Goal: Task Accomplishment & Management: Use online tool/utility

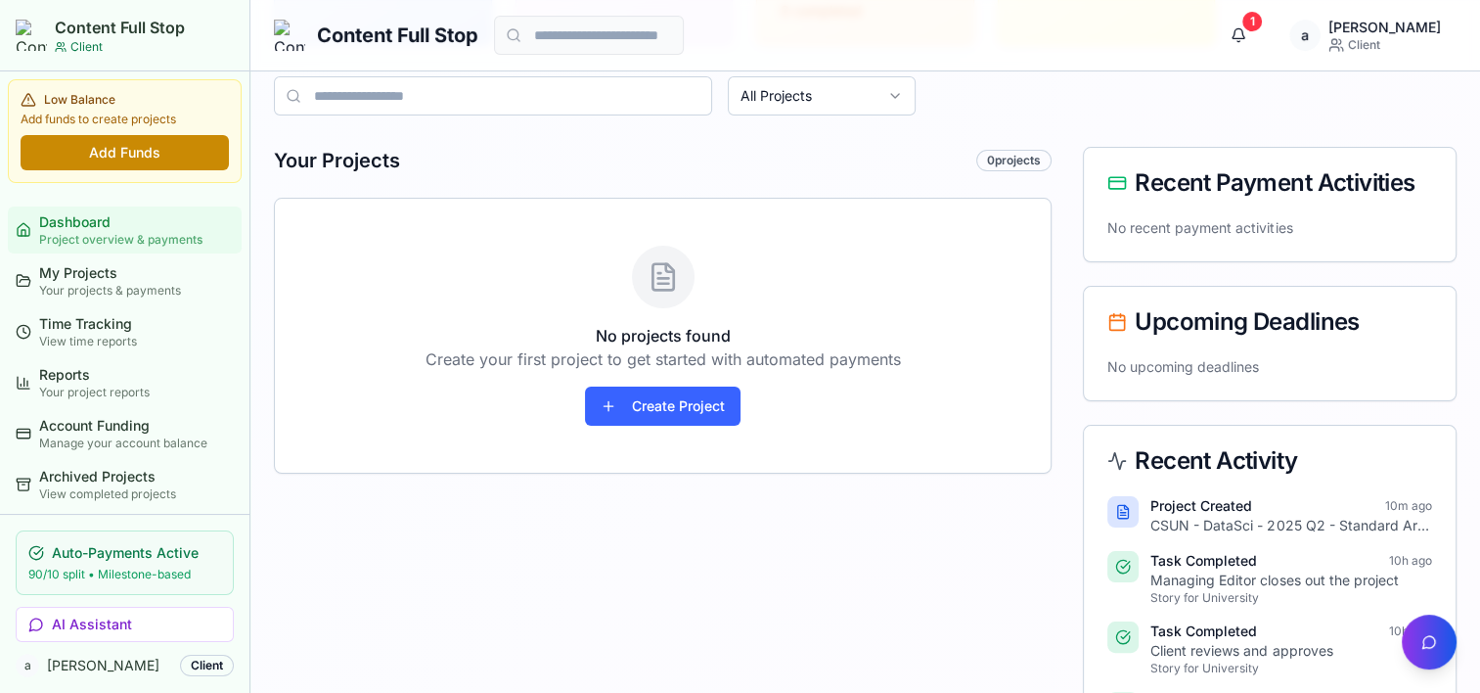
scroll to position [293, 0]
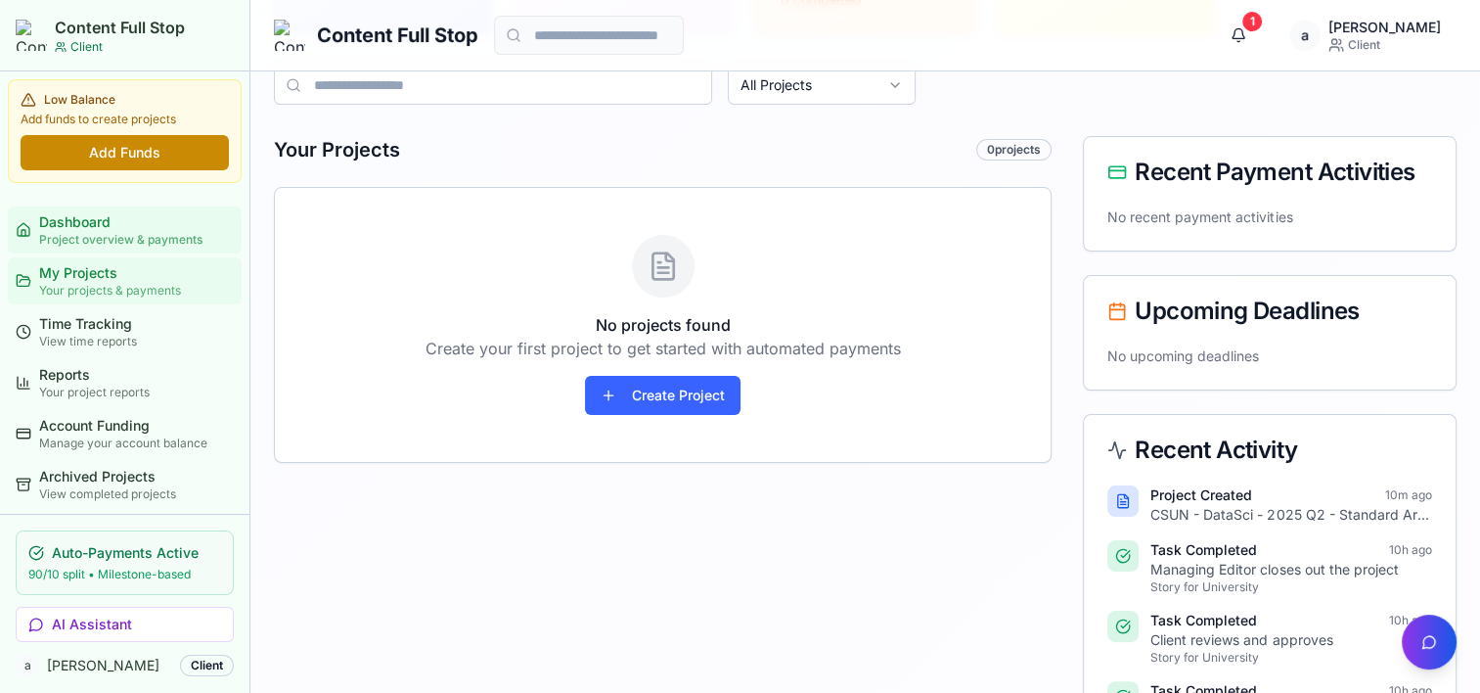
click at [113, 283] on div "Your projects & payments" at bounding box center [136, 291] width 195 height 16
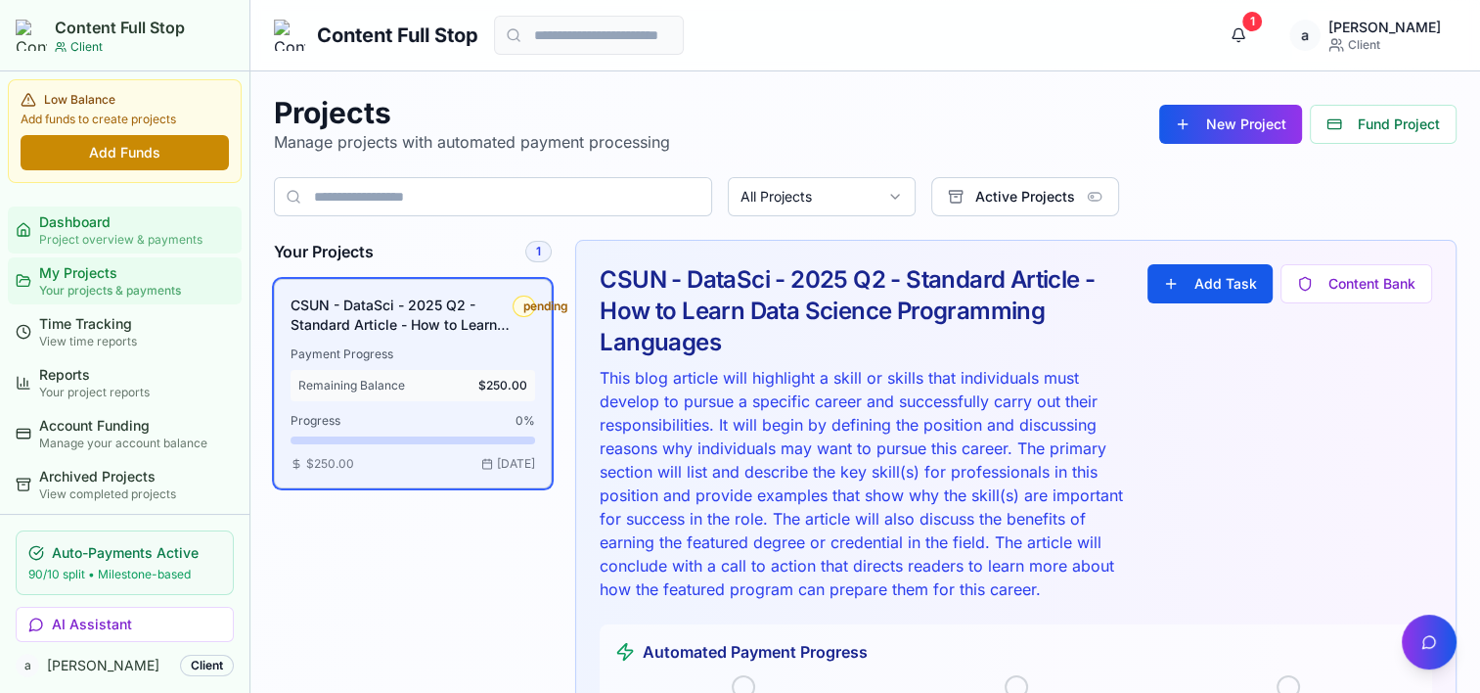
click at [83, 228] on div "Dashboard" at bounding box center [136, 222] width 195 height 20
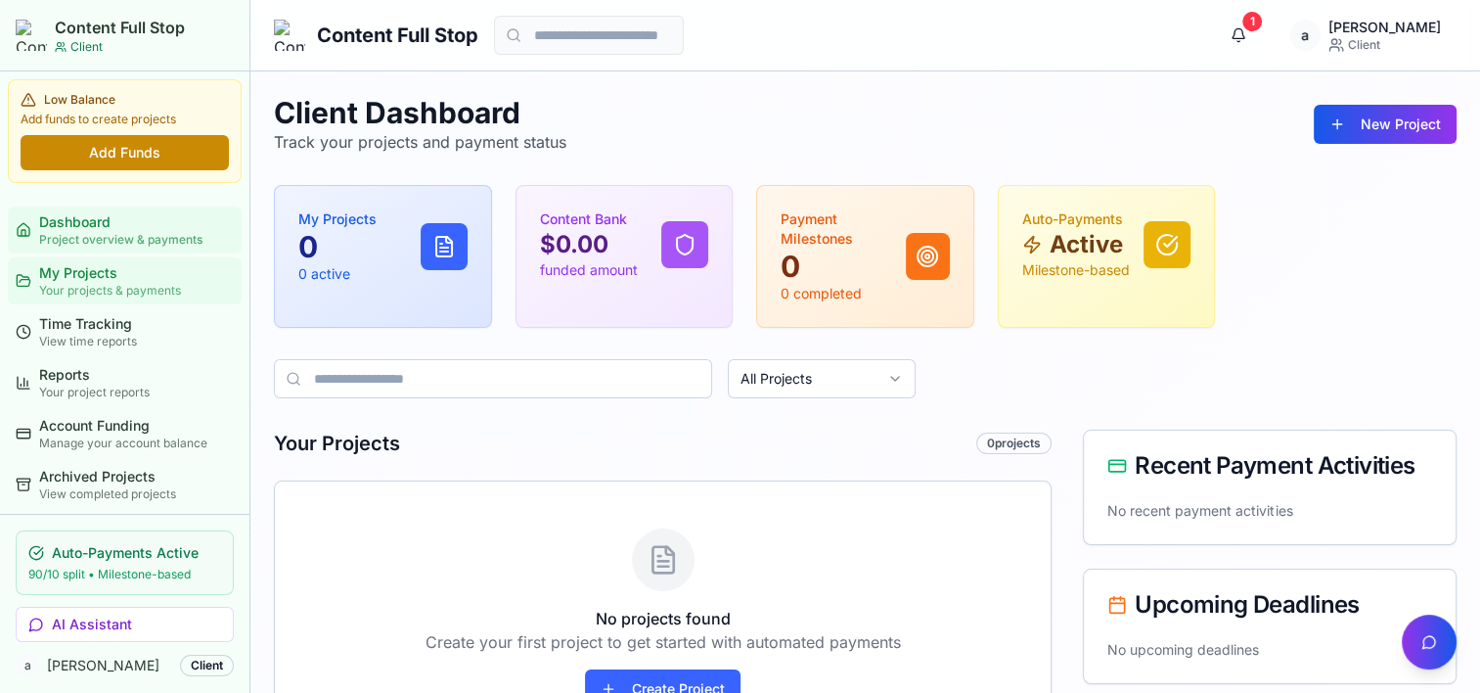
click at [114, 294] on div "Your projects & payments" at bounding box center [136, 291] width 195 height 16
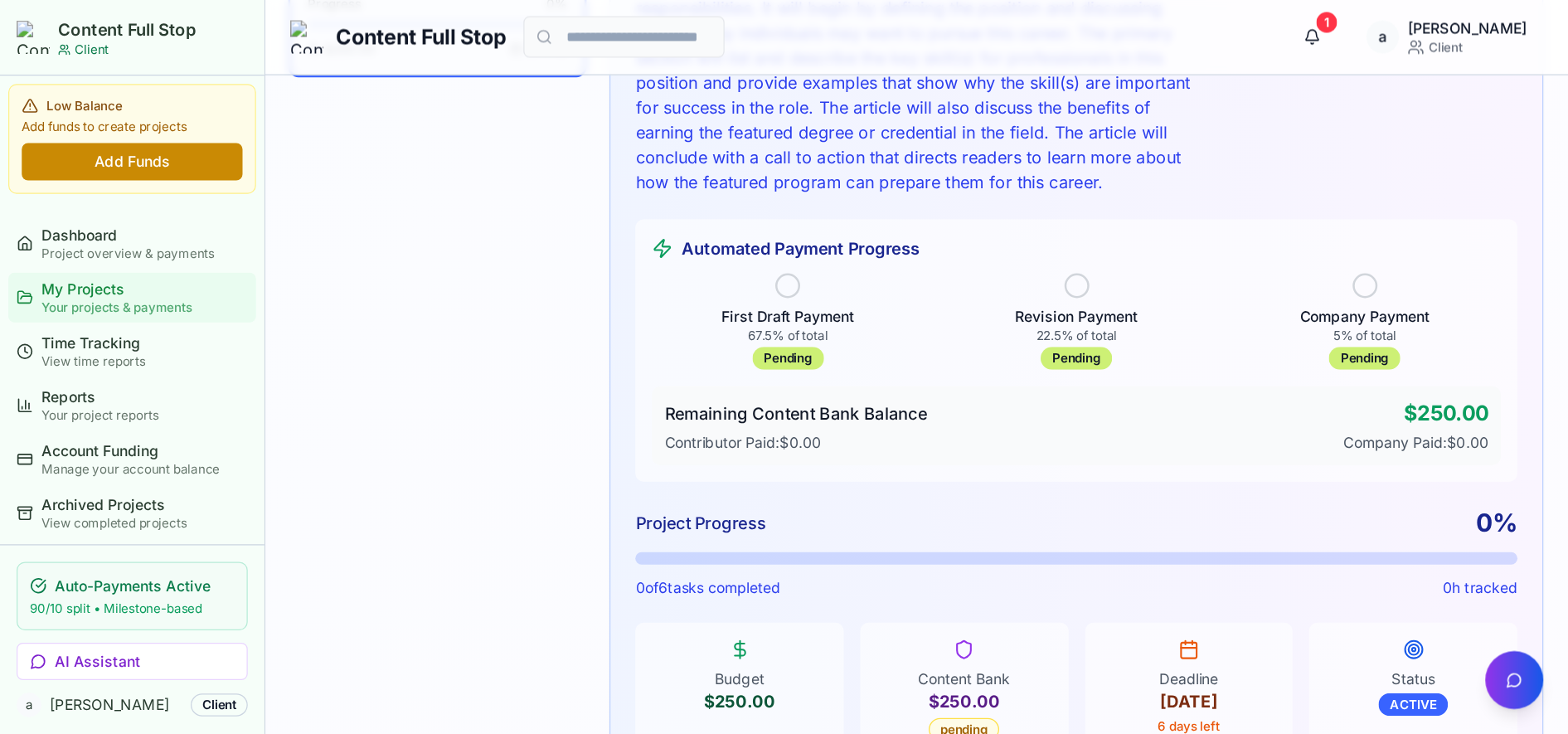
scroll to position [995, 0]
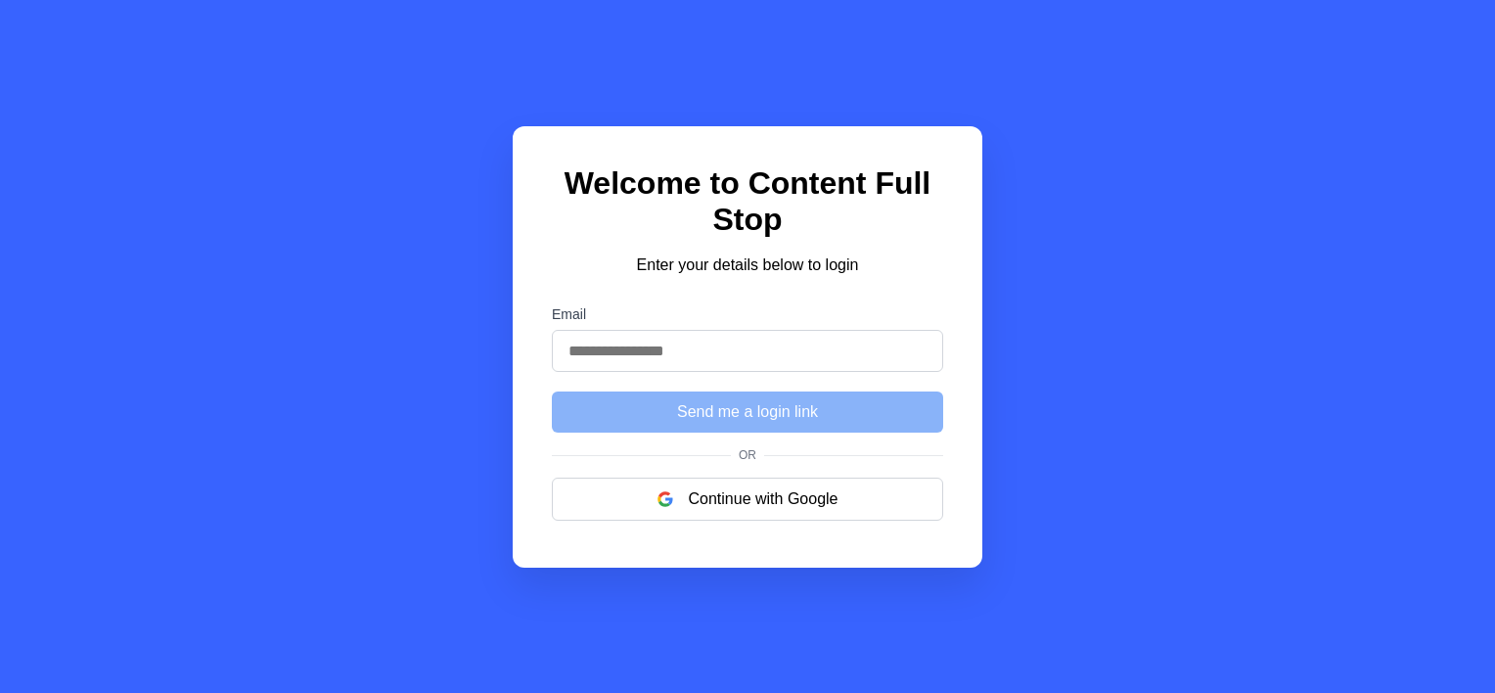
click at [681, 354] on input "Email" at bounding box center [747, 351] width 391 height 42
type input "**********"
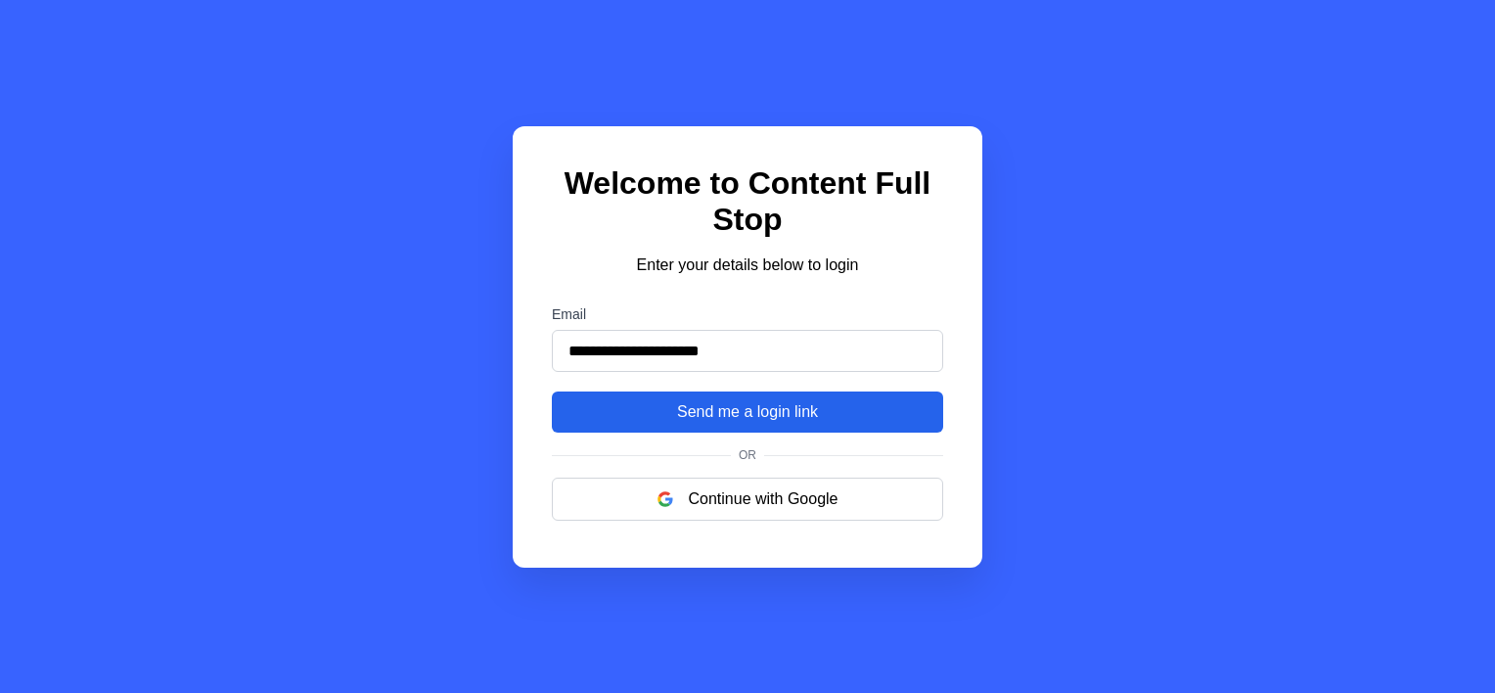
click at [767, 424] on button "Send me a login link" at bounding box center [747, 411] width 391 height 41
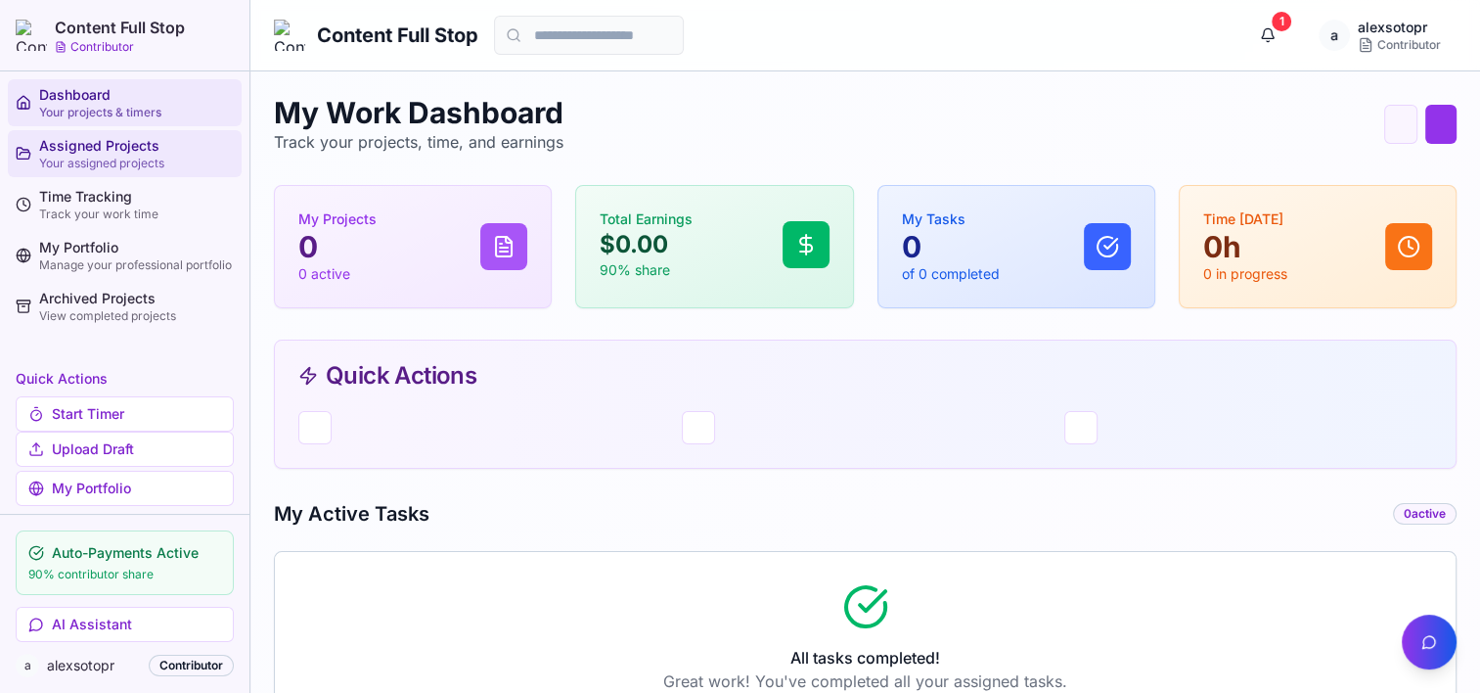
click at [106, 146] on div "Assigned Projects" at bounding box center [136, 146] width 195 height 20
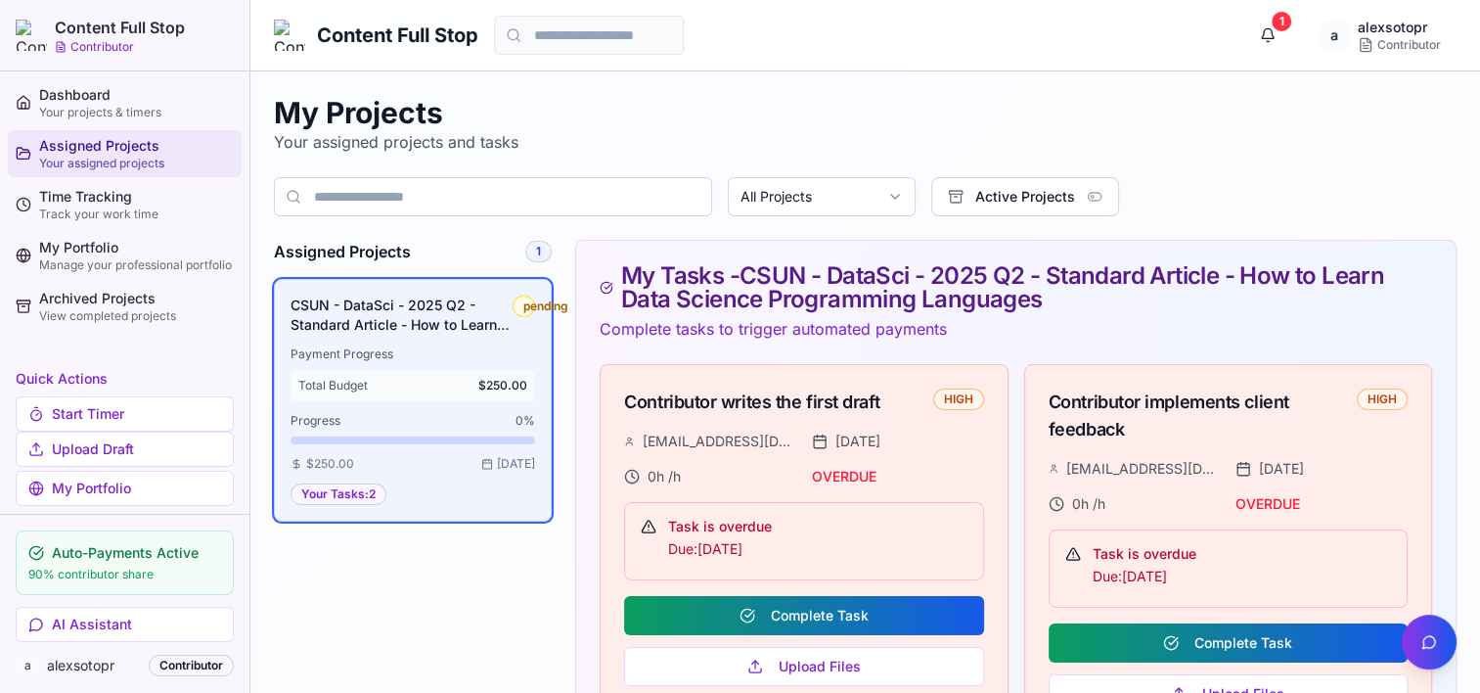
scroll to position [90, 0]
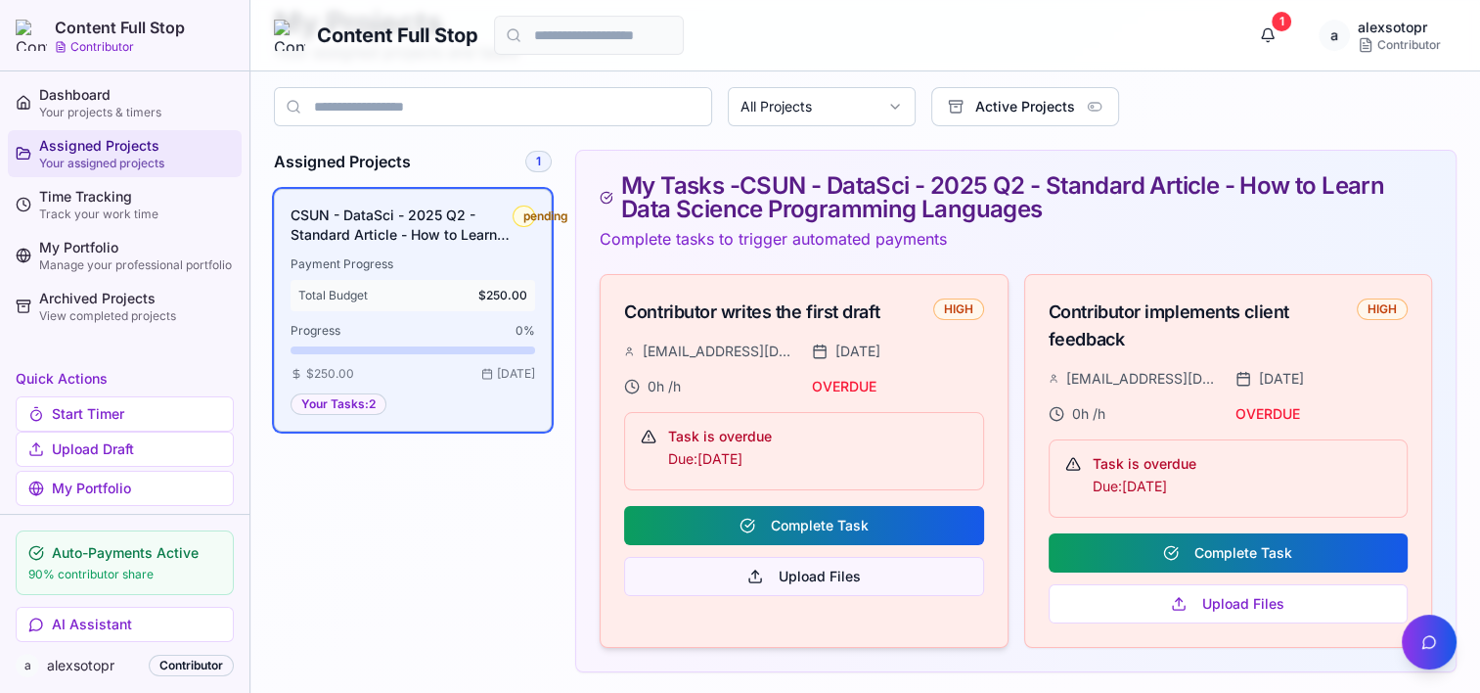
click at [816, 581] on button "Upload Files" at bounding box center [803, 576] width 359 height 39
click at [877, 35] on div "Content Full Stop 1 a alexsotopr Contributor" at bounding box center [865, 35] width 1230 height 70
click at [466, 581] on div "Assigned Projects 1 CSUN - DataSci - 2025 Q2 - Standard Article - How to Learn …" at bounding box center [413, 411] width 278 height 522
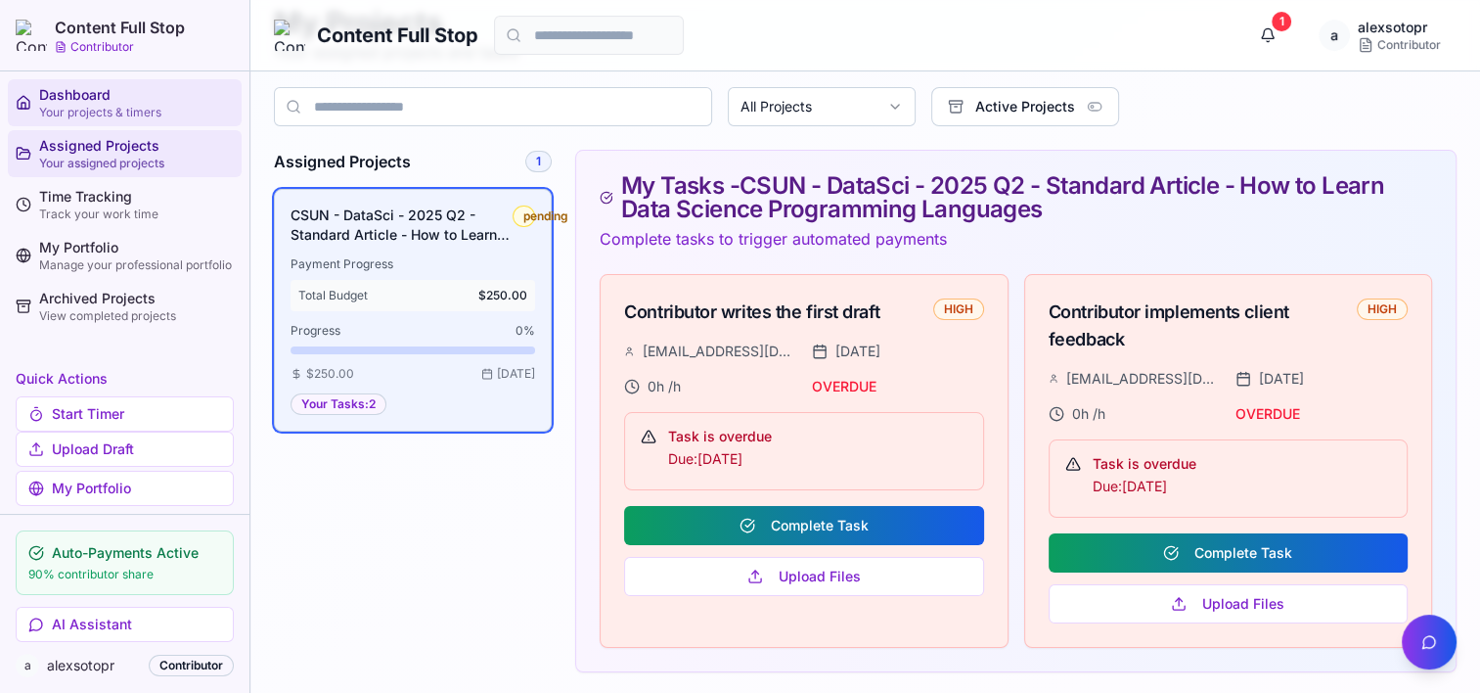
click at [106, 105] on div "Your projects & timers" at bounding box center [136, 113] width 195 height 16
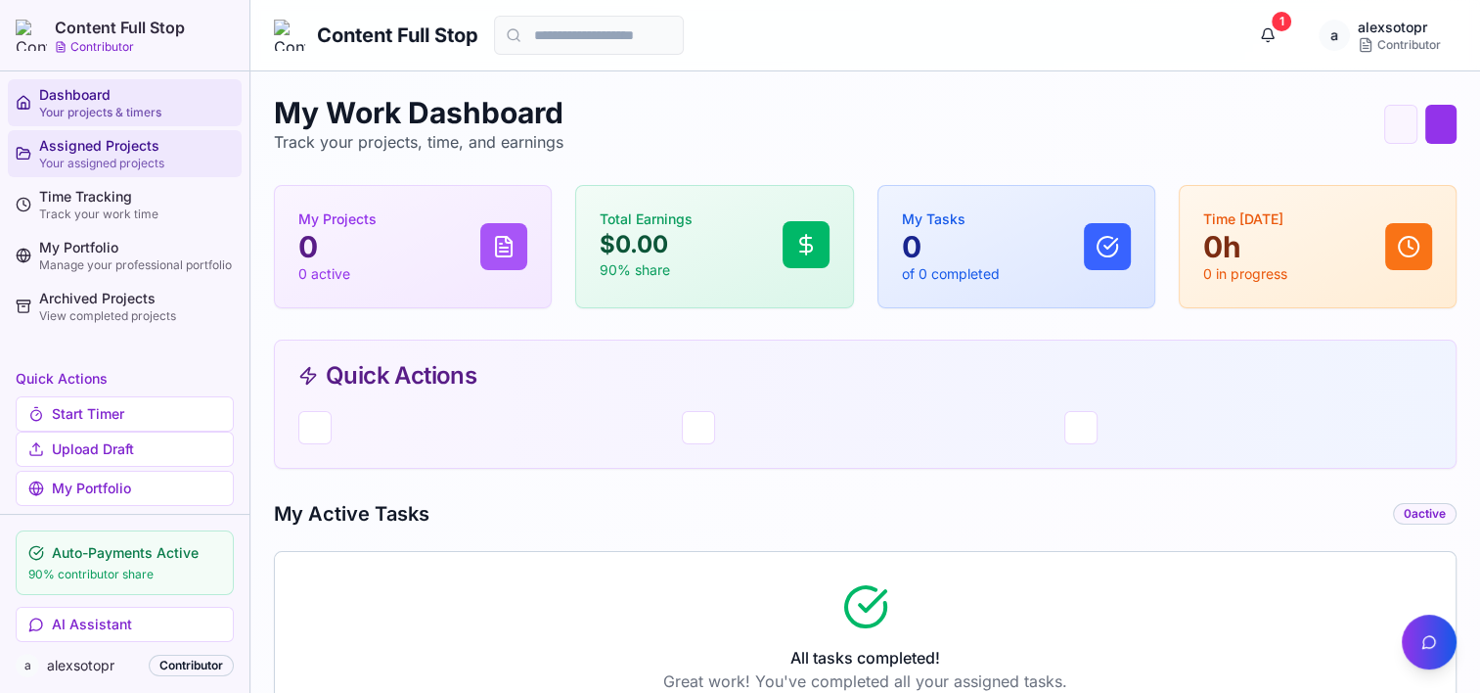
click at [95, 161] on div "Your assigned projects" at bounding box center [136, 164] width 195 height 16
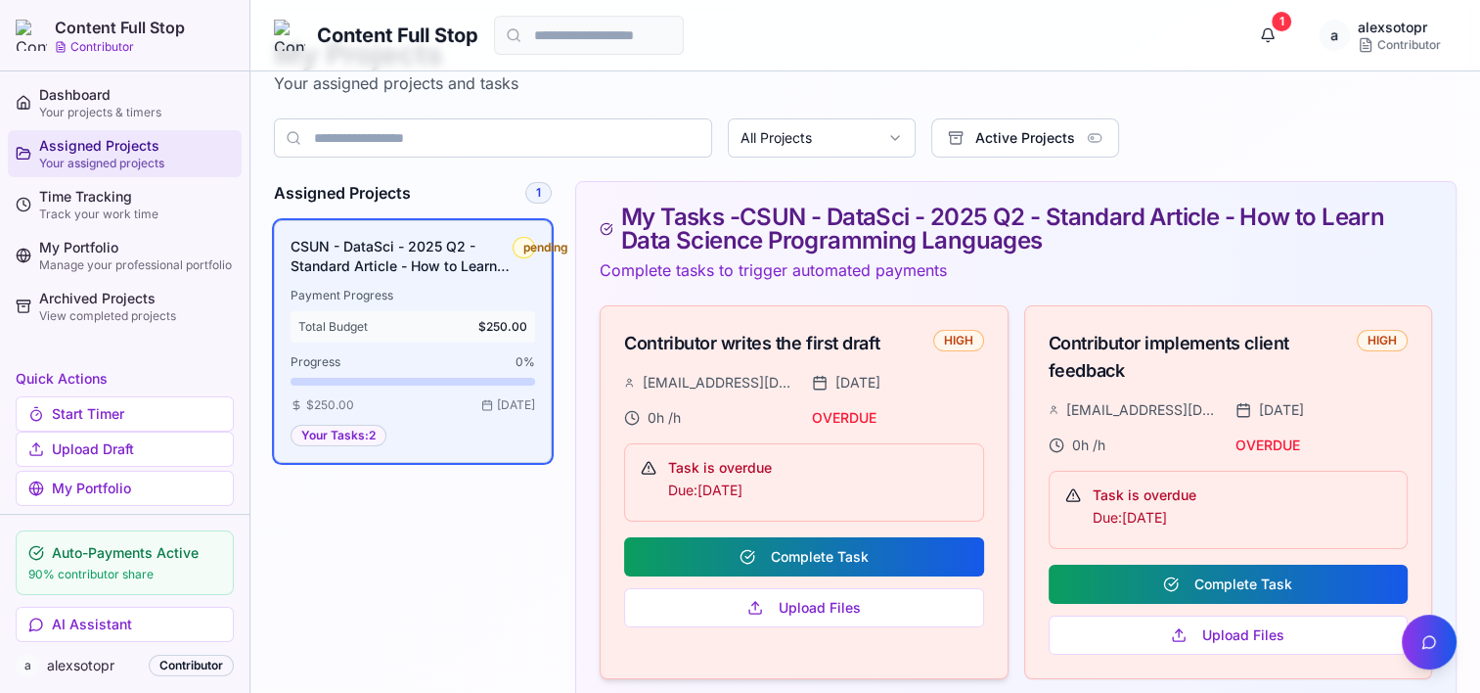
scroll to position [90, 0]
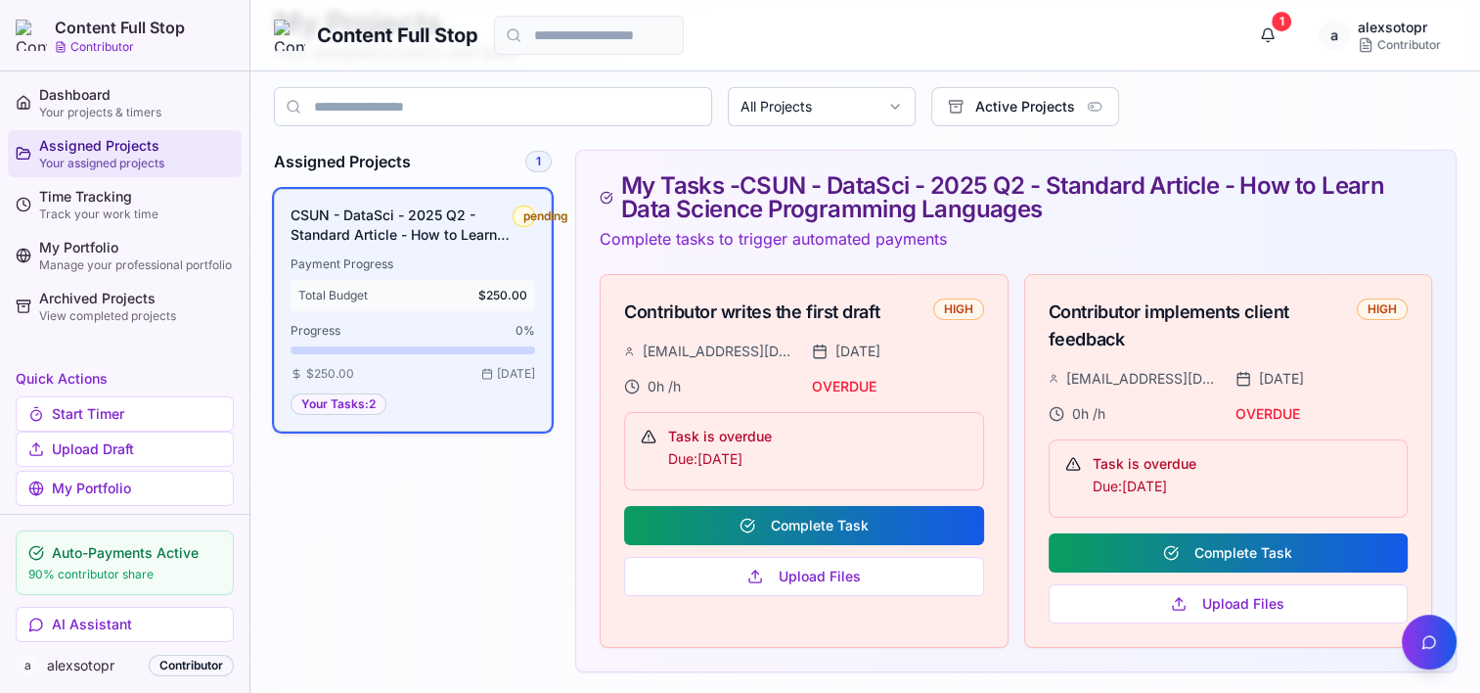
click at [444, 223] on h3 "CSUN - DataSci - 2025 Q2 - Standard Article - How to Learn Data Science Program…" at bounding box center [402, 224] width 222 height 39
drag, startPoint x: 900, startPoint y: 305, endPoint x: 627, endPoint y: 307, distance: 272.9
click at [627, 307] on div "Contributor writes the first draft" at bounding box center [778, 311] width 308 height 27
drag, startPoint x: 627, startPoint y: 307, endPoint x: 649, endPoint y: 310, distance: 21.7
copy div "Contributor writes the first draft"
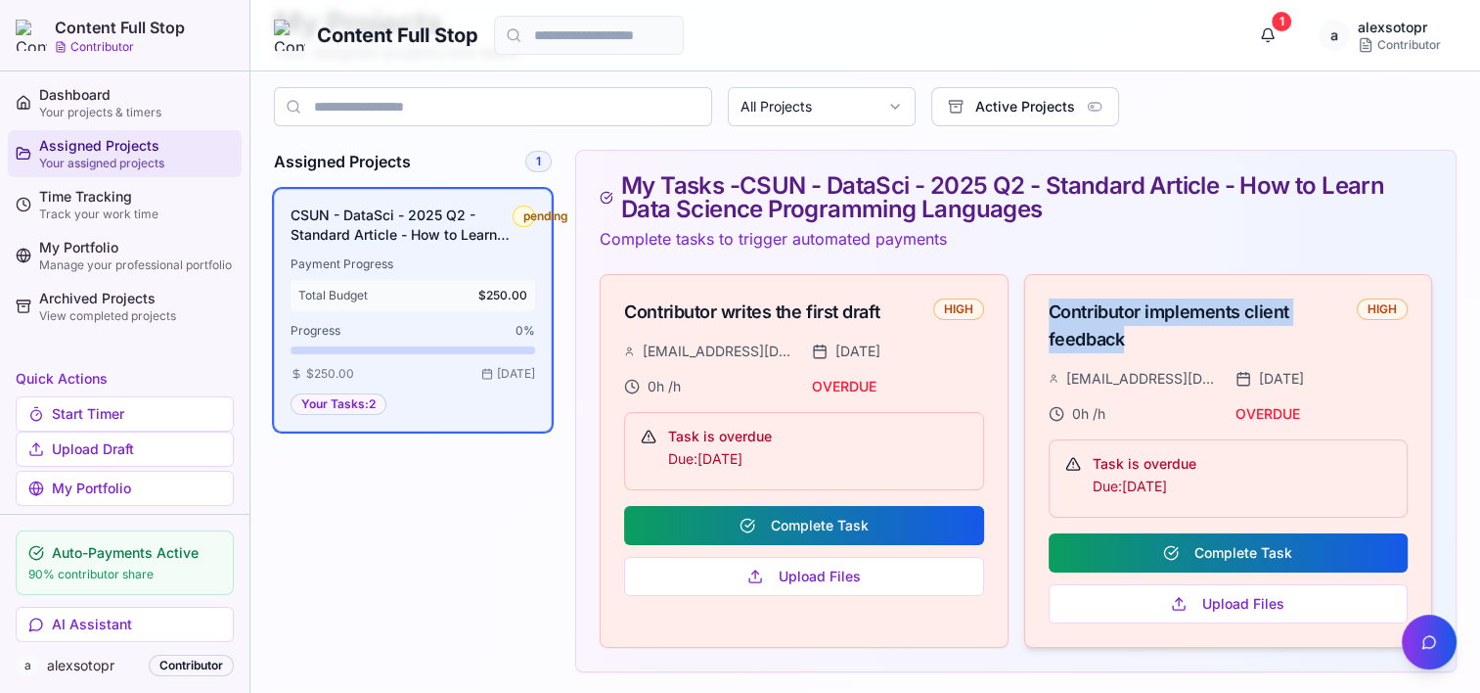
drag, startPoint x: 1128, startPoint y: 338, endPoint x: 1050, endPoint y: 310, distance: 83.2
click at [1050, 310] on div "Contributor implements client feedback" at bounding box center [1203, 325] width 308 height 55
copy div "Contributor implements client feedback"
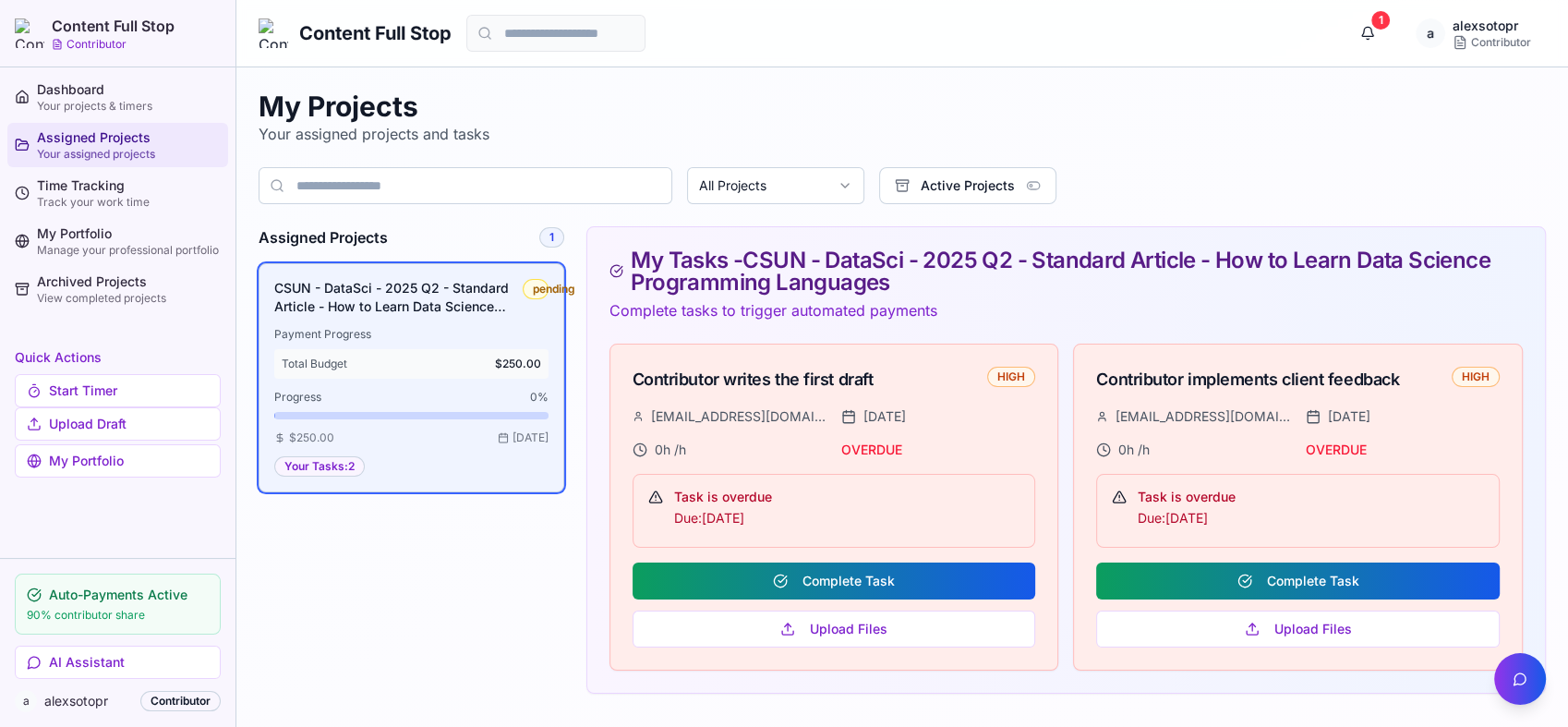
click at [1273, 119] on div "My Projects Your assigned projects and tasks" at bounding box center [902, 117] width 1288 height 56
click at [1220, 147] on div "My Projects Your assigned projects and tasks All Projects Active Projects Assig…" at bounding box center [902, 392] width 1288 height 604
click at [96, 188] on div "Time Tracking" at bounding box center [128, 186] width 184 height 19
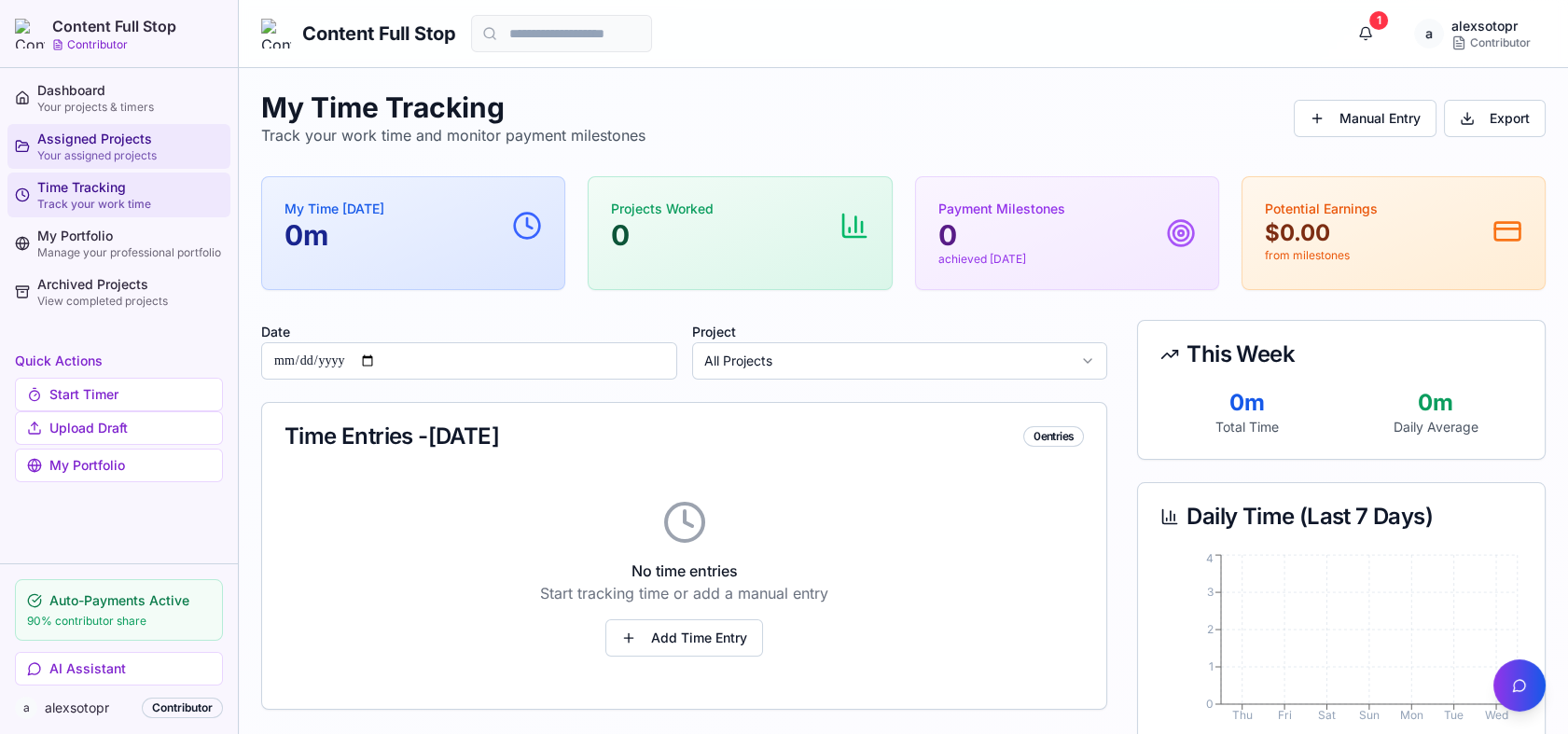
click at [92, 144] on div "Assigned Projects" at bounding box center [130, 139] width 186 height 19
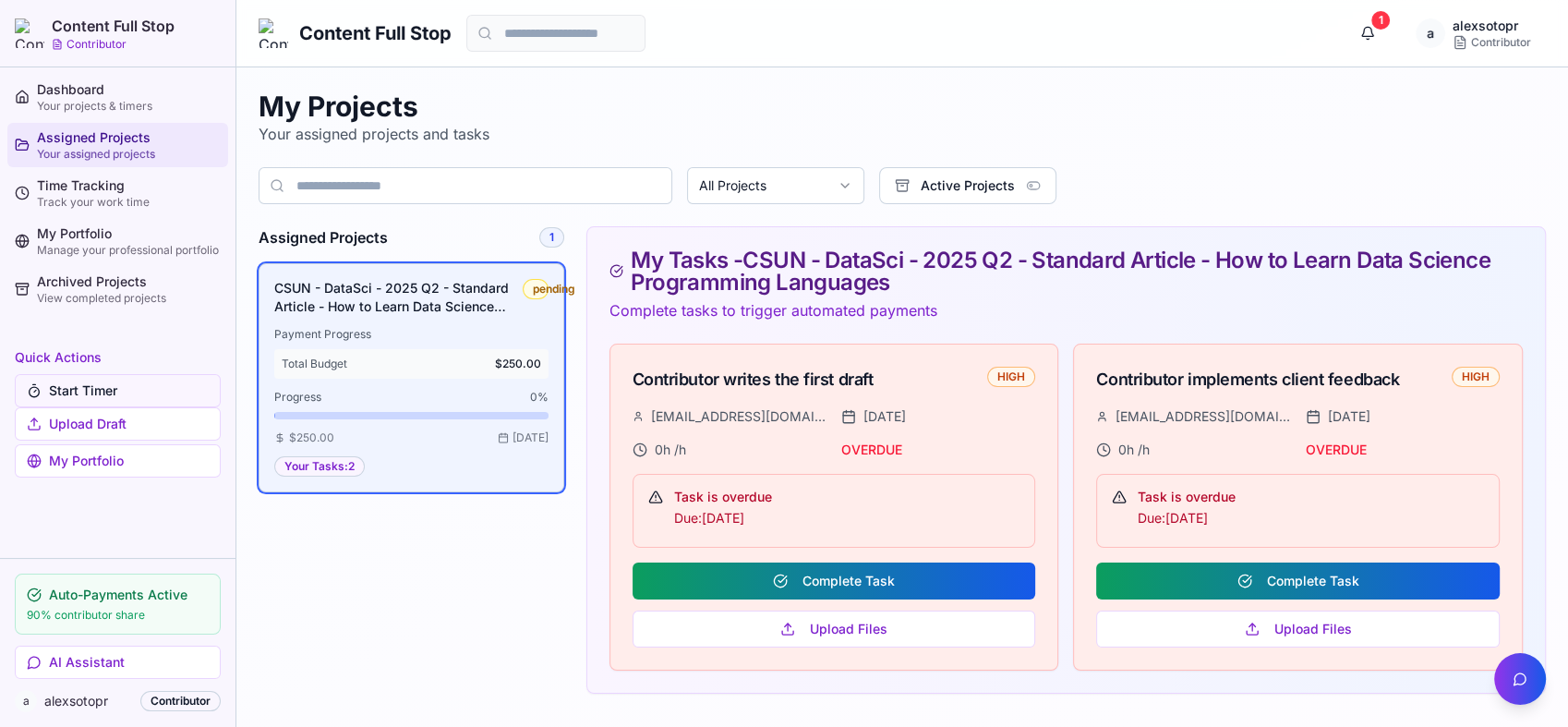
click at [84, 379] on button "Start Timer" at bounding box center [118, 390] width 206 height 33
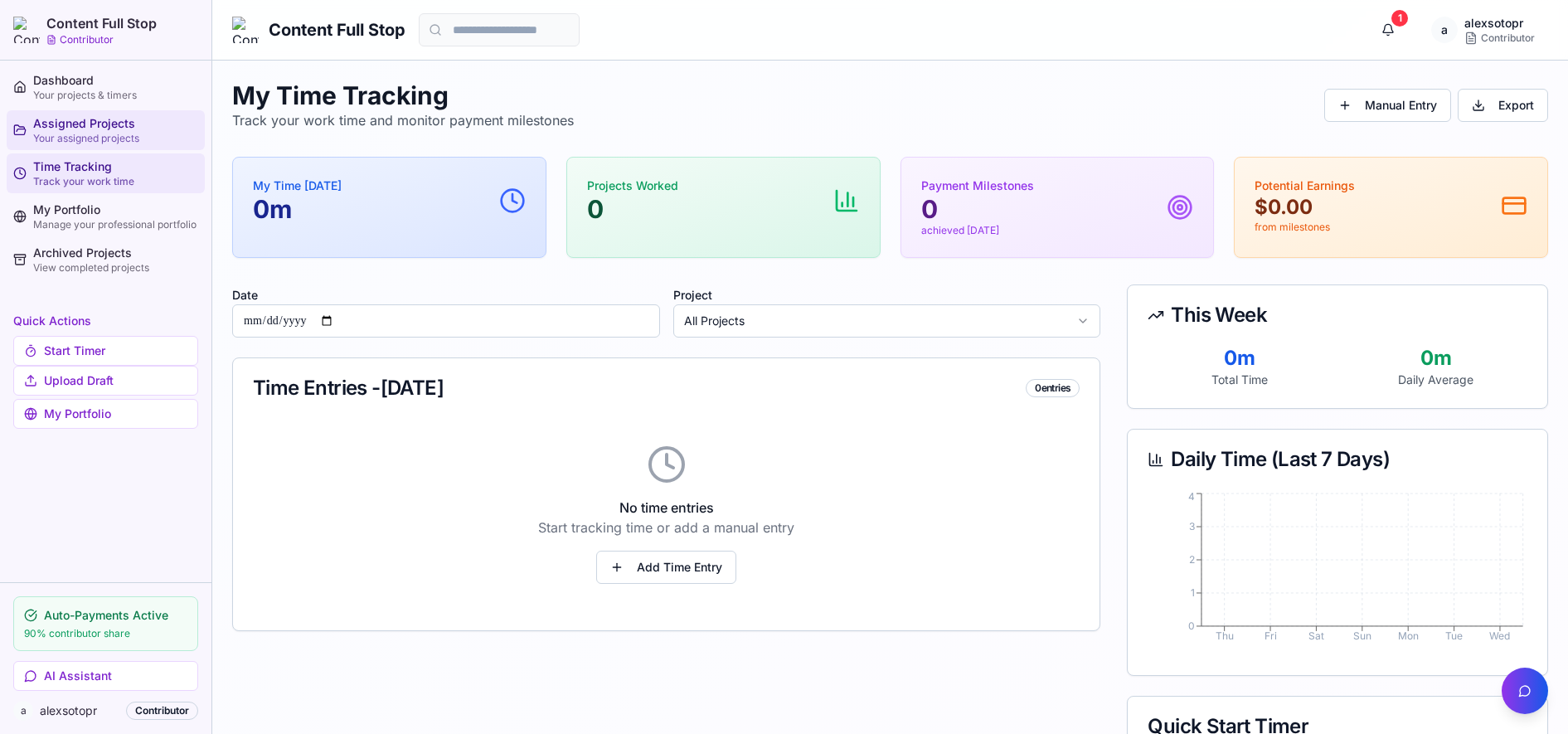
click at [67, 135] on div "Your assigned projects" at bounding box center [115, 139] width 165 height 14
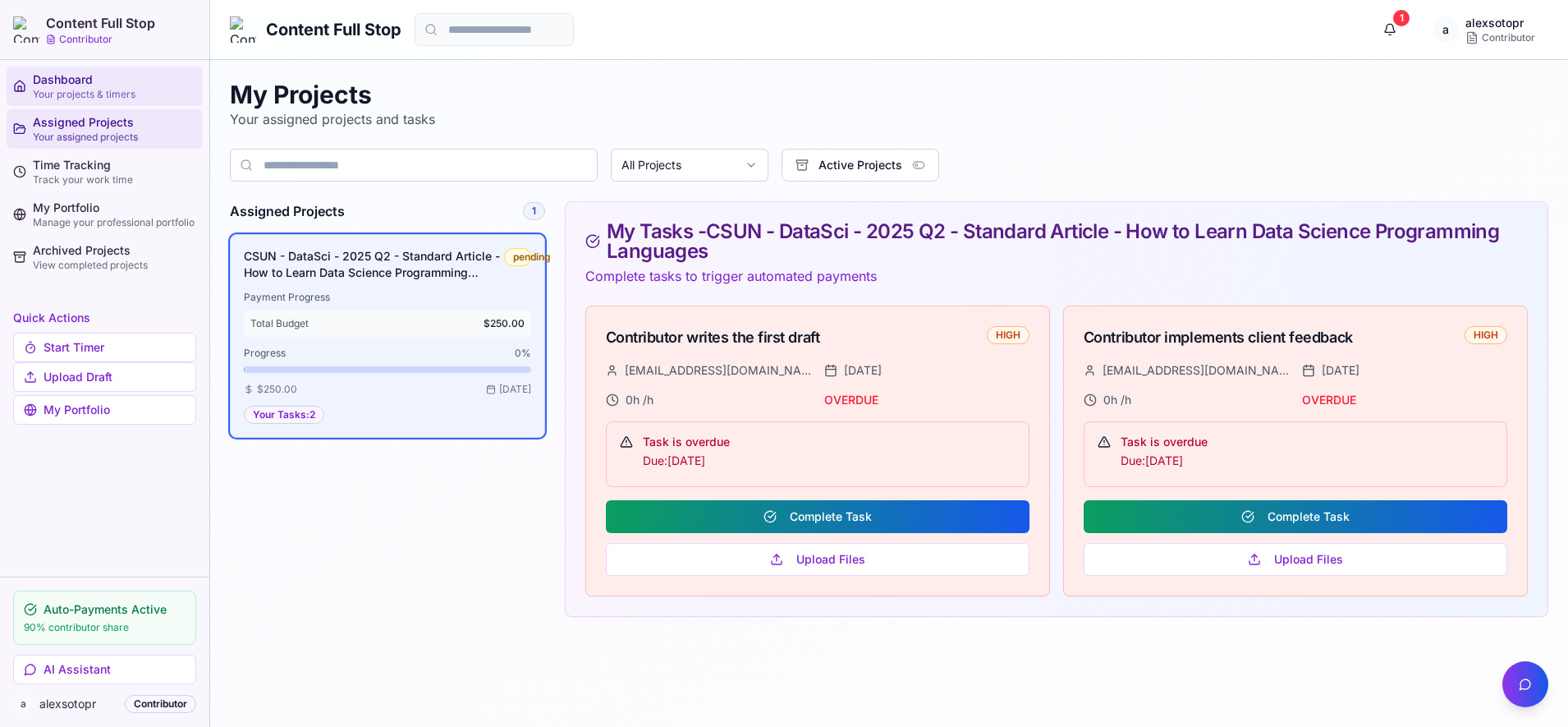
click at [85, 87] on div "Dashboard" at bounding box center [114, 80] width 164 height 17
